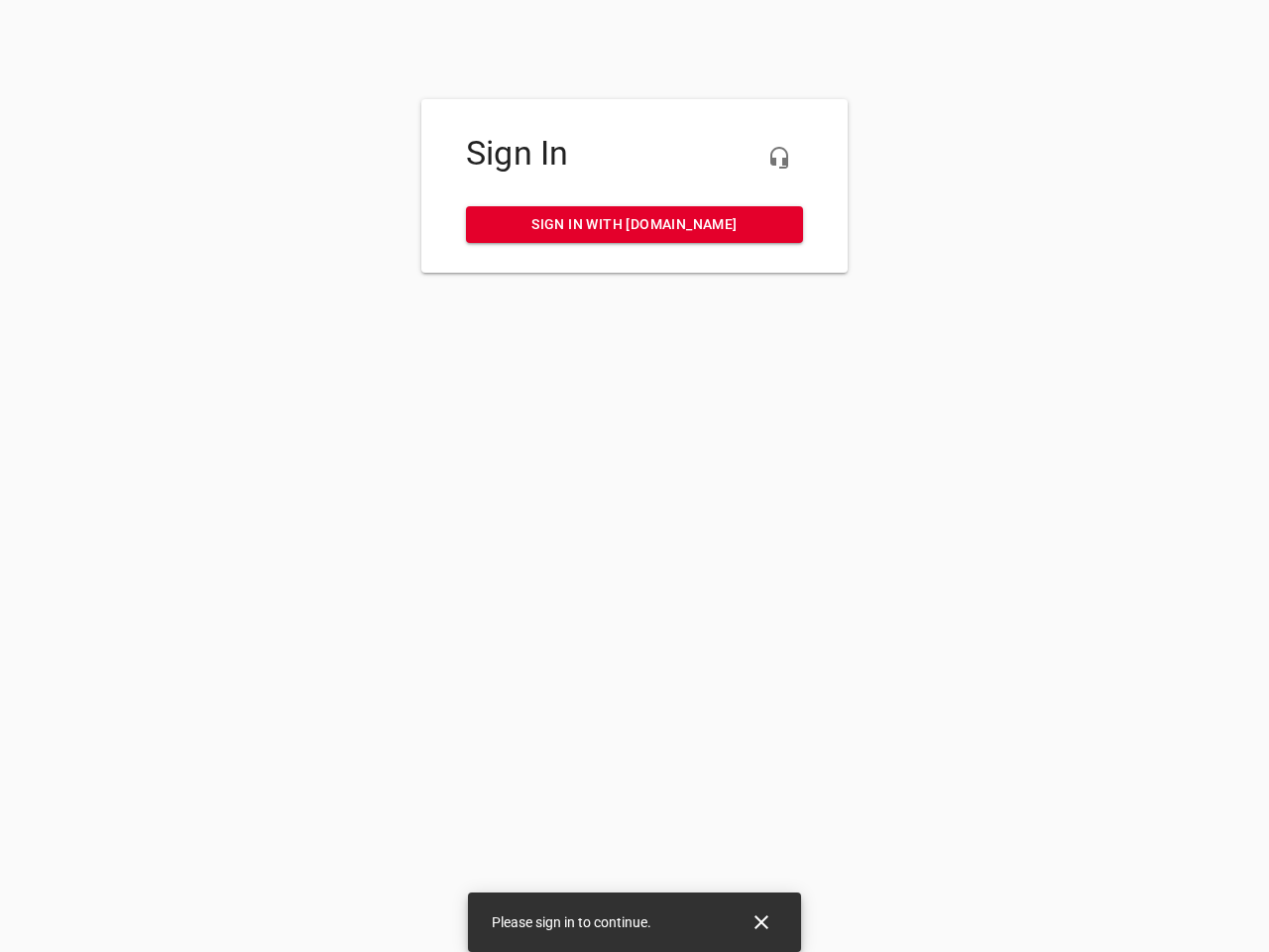
click at [779, 158] on icon "button" at bounding box center [779, 158] width 24 height 24
click at [762, 922] on icon "Close" at bounding box center [762, 922] width 14 height 14
